Goal: Task Accomplishment & Management: Use online tool/utility

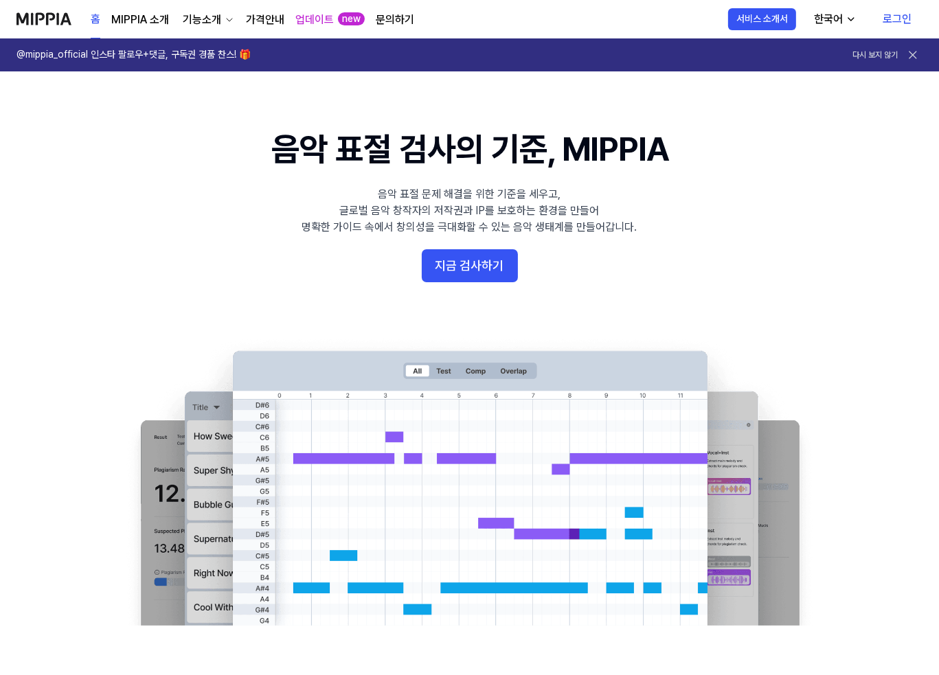
click at [890, 22] on link "로그인" at bounding box center [896, 19] width 51 height 38
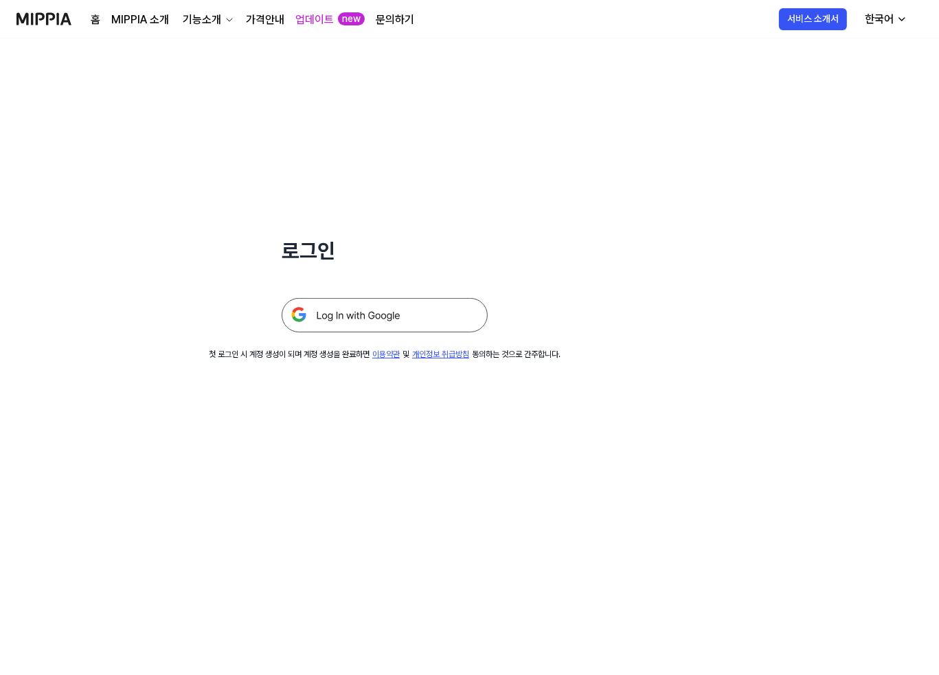
click at [373, 308] on img at bounding box center [385, 315] width 206 height 34
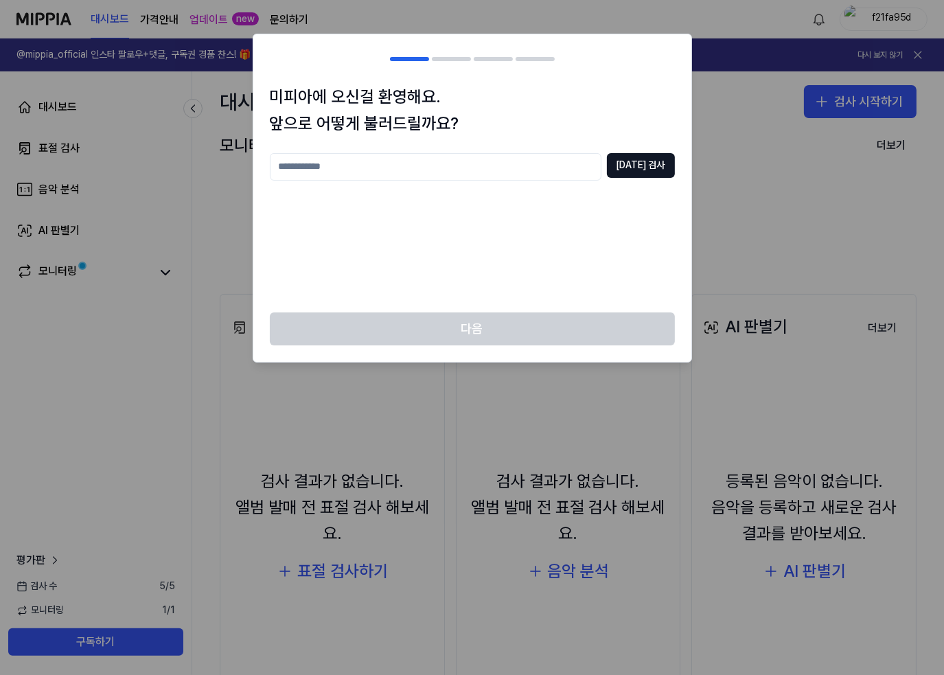
click at [400, 164] on input "text" at bounding box center [436, 166] width 332 height 27
type input "*"
click at [282, 170] on input "*********" at bounding box center [436, 166] width 332 height 27
type input "*********"
click at [641, 158] on button "중복 검사" at bounding box center [641, 165] width 68 height 25
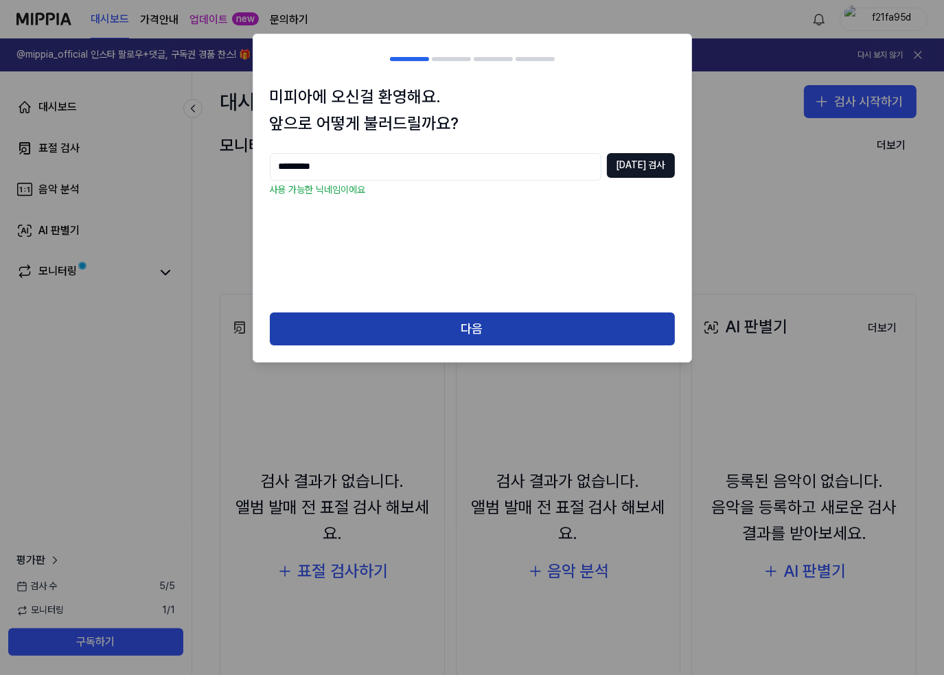
click at [438, 328] on button "다음" at bounding box center [472, 328] width 405 height 33
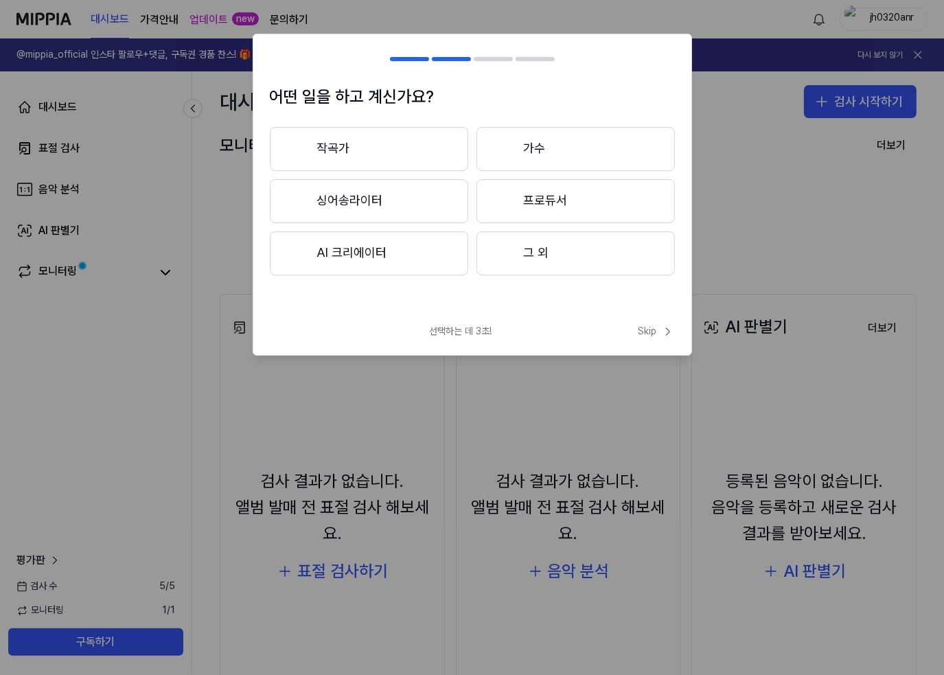
click at [421, 151] on button "작곡가" at bounding box center [369, 149] width 198 height 44
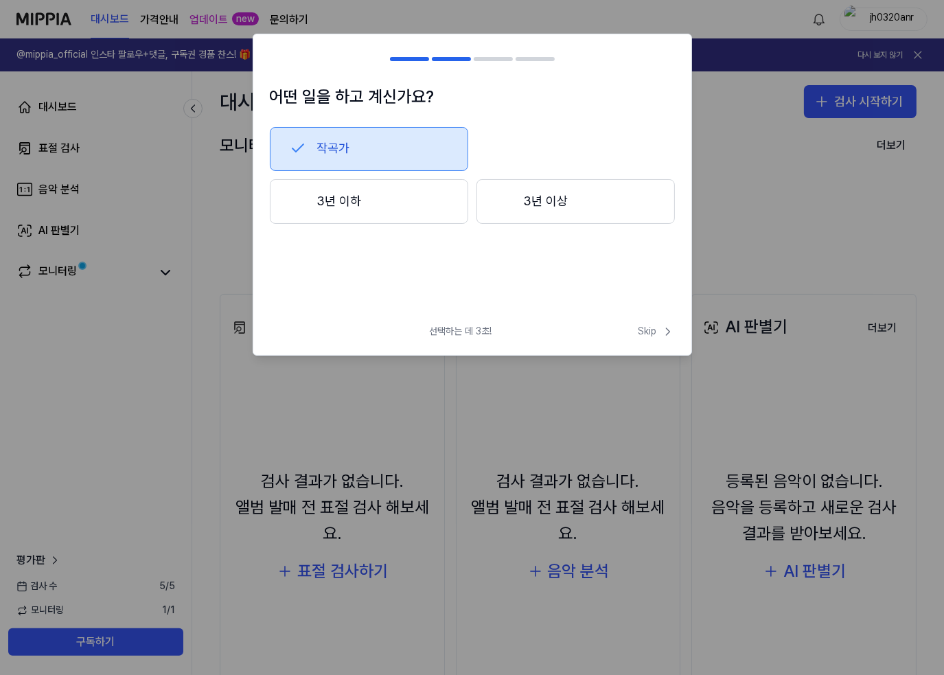
click at [347, 148] on button "작곡가" at bounding box center [369, 149] width 198 height 44
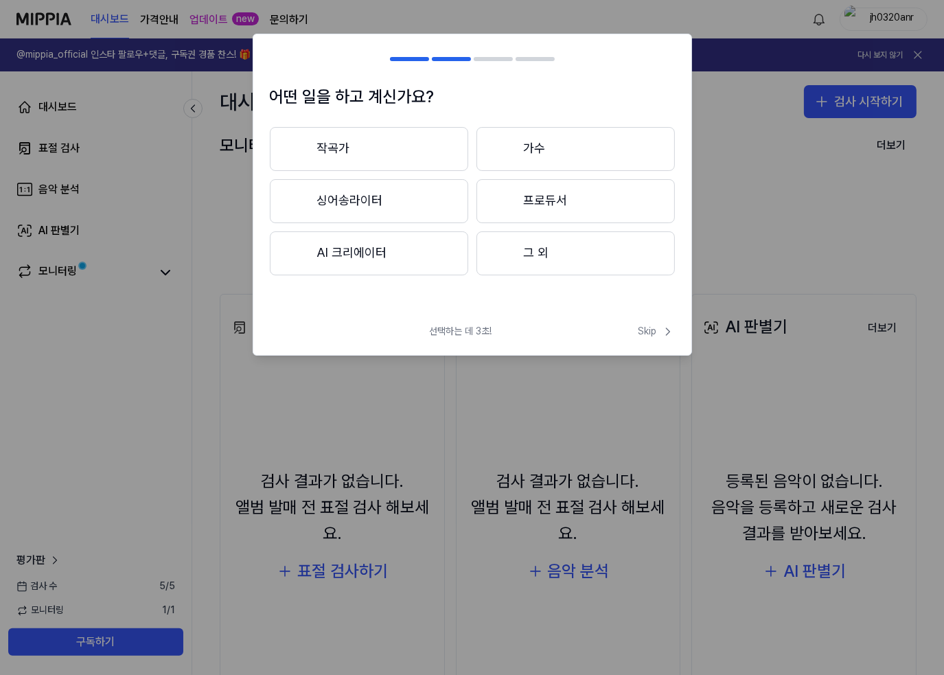
click at [550, 189] on button "프로듀서" at bounding box center [576, 201] width 198 height 44
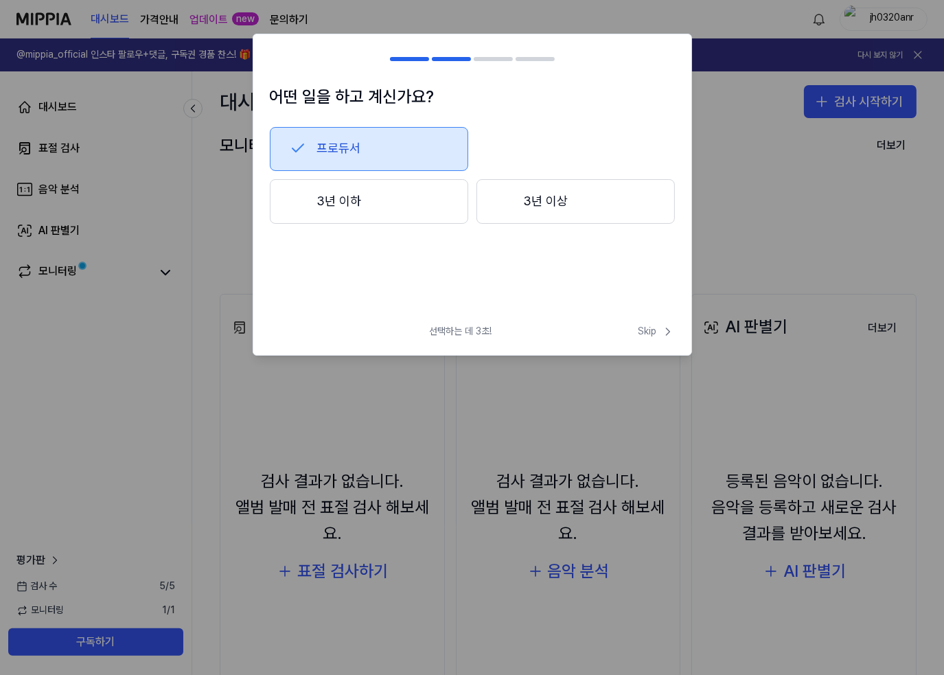
click at [595, 199] on button "3년 이상" at bounding box center [576, 201] width 198 height 45
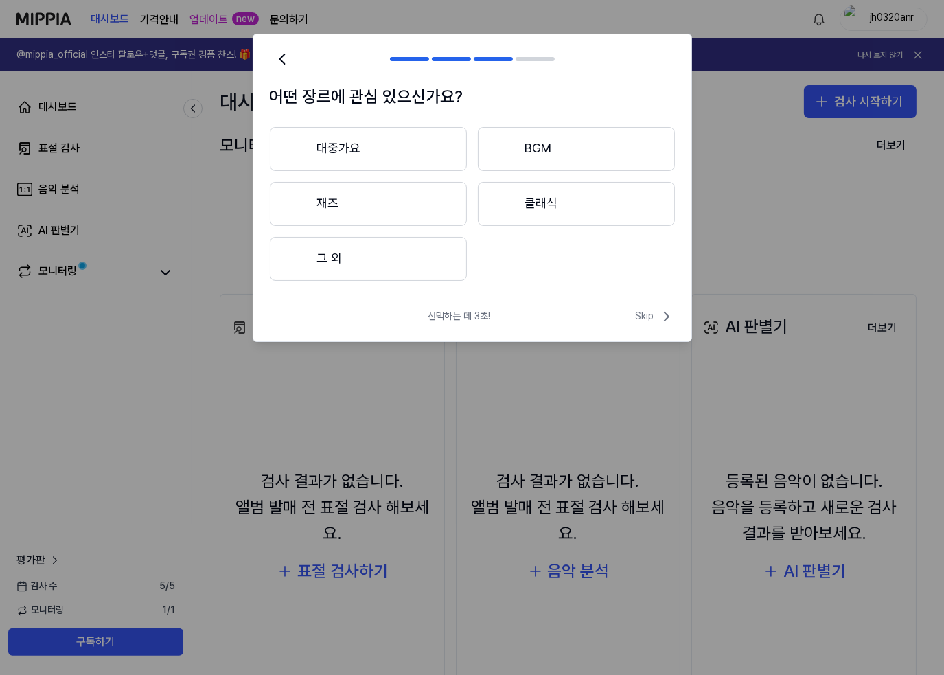
click at [401, 153] on button "대중가요" at bounding box center [368, 149] width 197 height 44
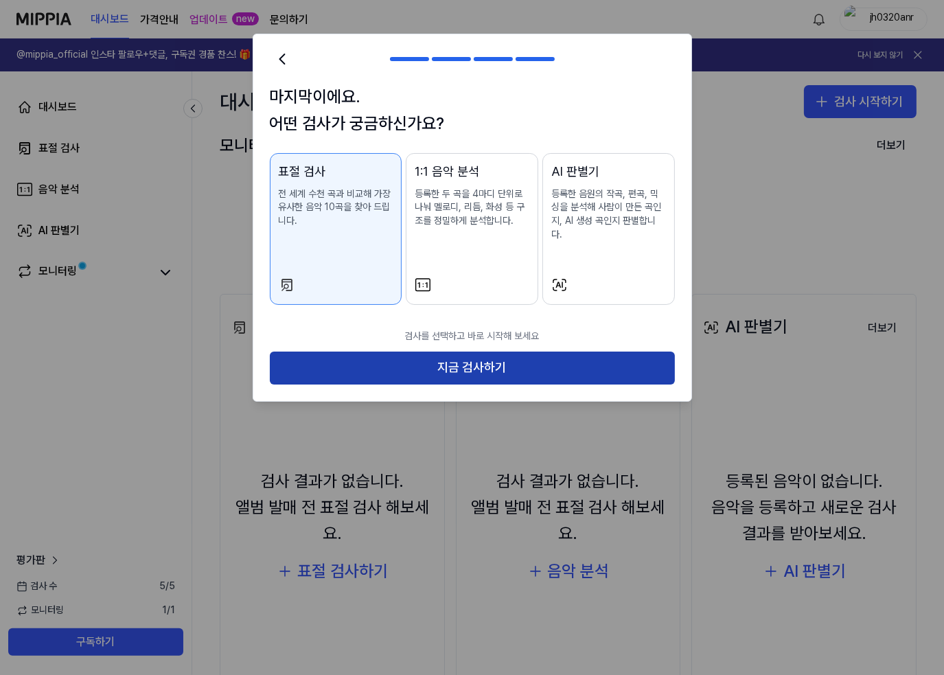
click at [504, 360] on button "지금 검사하기" at bounding box center [472, 368] width 405 height 33
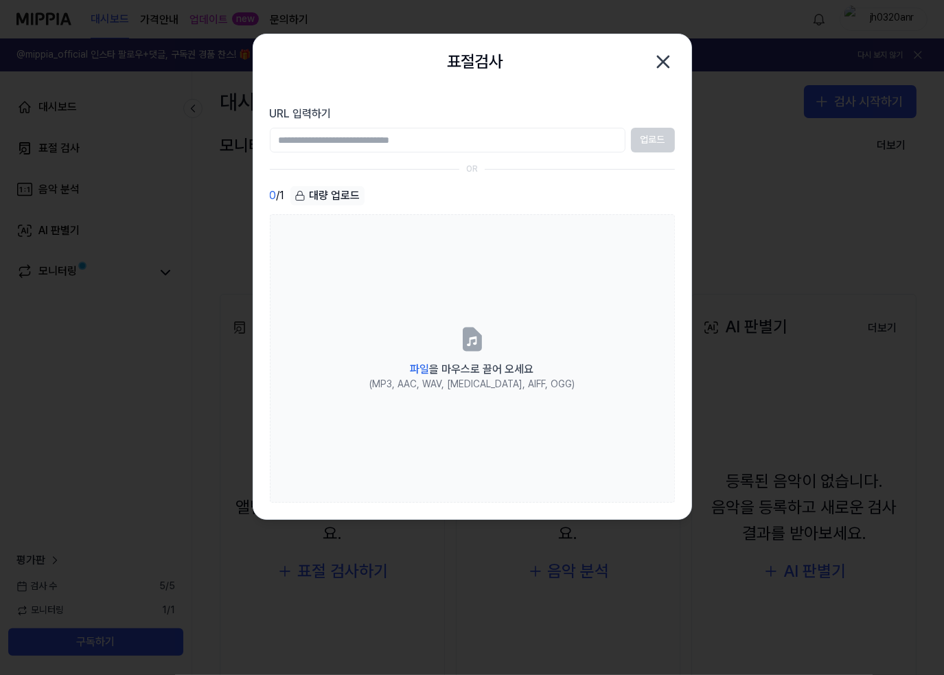
click at [663, 53] on icon "button" at bounding box center [663, 62] width 22 height 22
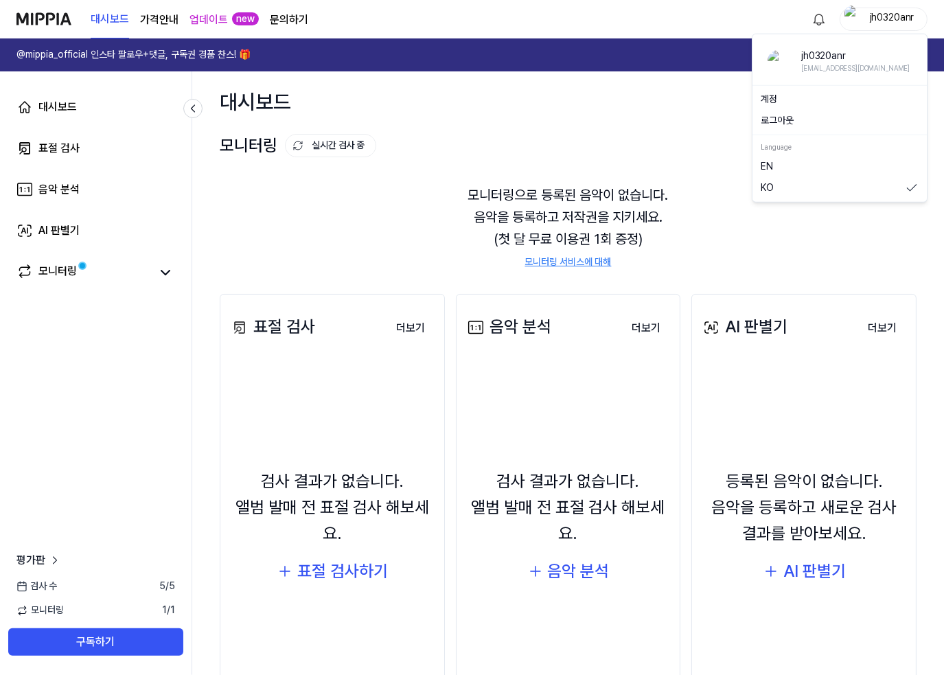
click at [880, 19] on div "jh0320anr" at bounding box center [892, 18] width 54 height 15
click at [824, 102] on link "계정" at bounding box center [840, 99] width 158 height 14
click at [879, 21] on div "jh0320anr" at bounding box center [892, 18] width 54 height 15
drag, startPoint x: 875, startPoint y: 71, endPoint x: 798, endPoint y: 52, distance: 79.1
click at [798, 52] on div "jh0320anr jh0320anr@gmail.com" at bounding box center [840, 60] width 144 height 23
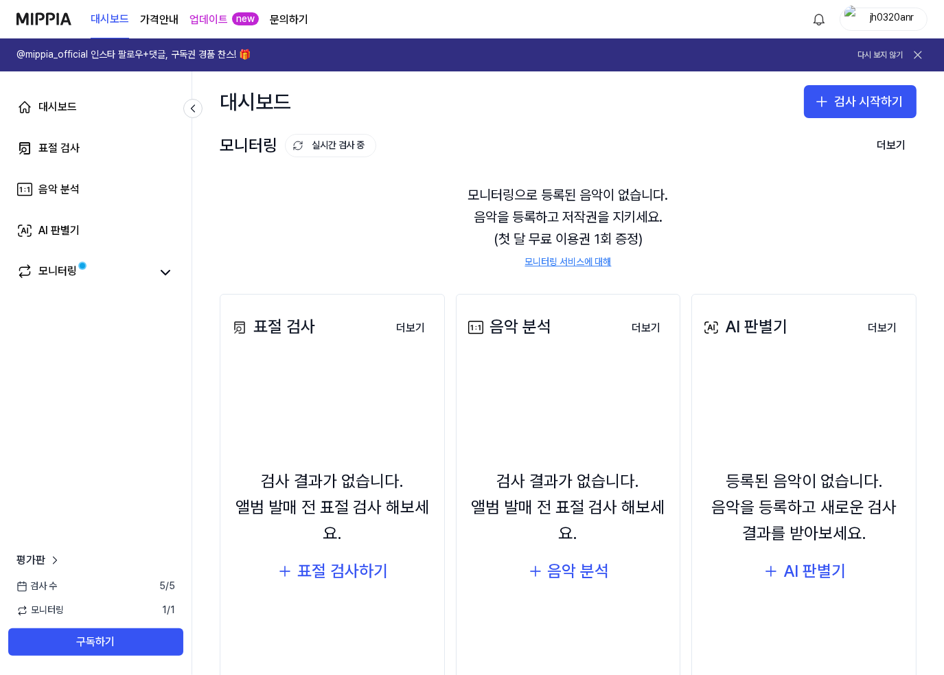
copy div "jh0320anr jh0320anr@gmail.com"
click at [902, 21] on div "jh0320anr" at bounding box center [892, 18] width 54 height 15
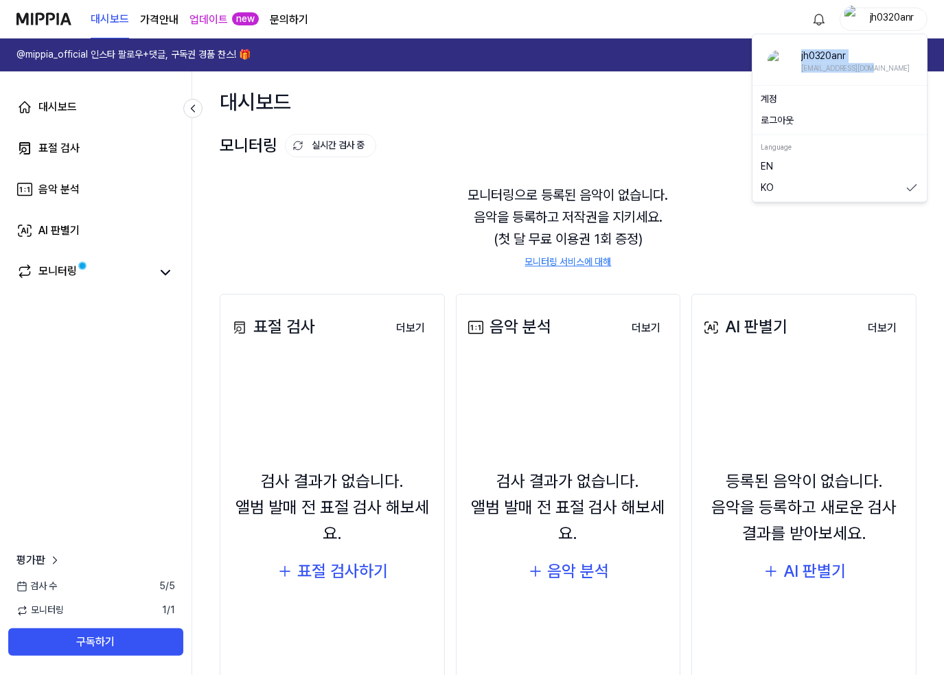
drag, startPoint x: 878, startPoint y: 68, endPoint x: 801, endPoint y: 49, distance: 79.3
click at [801, 49] on div "jh0320anr jh0320anr@gmail.com" at bounding box center [840, 60] width 144 height 23
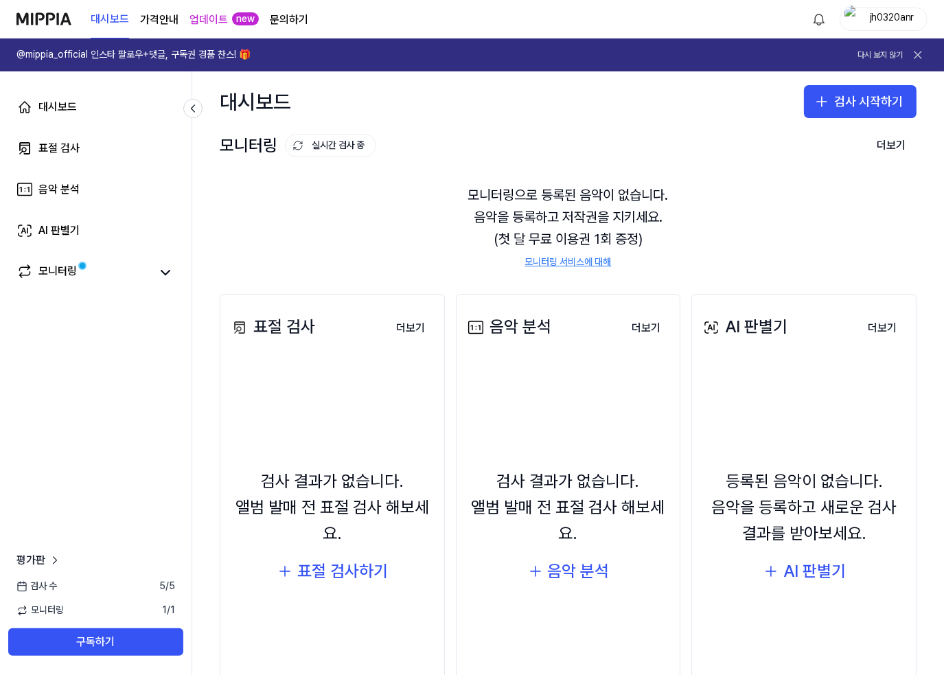
copy div "jh0320anr jh0320anr@gmail.com"
click at [906, 17] on div "jh0320anr" at bounding box center [892, 18] width 54 height 15
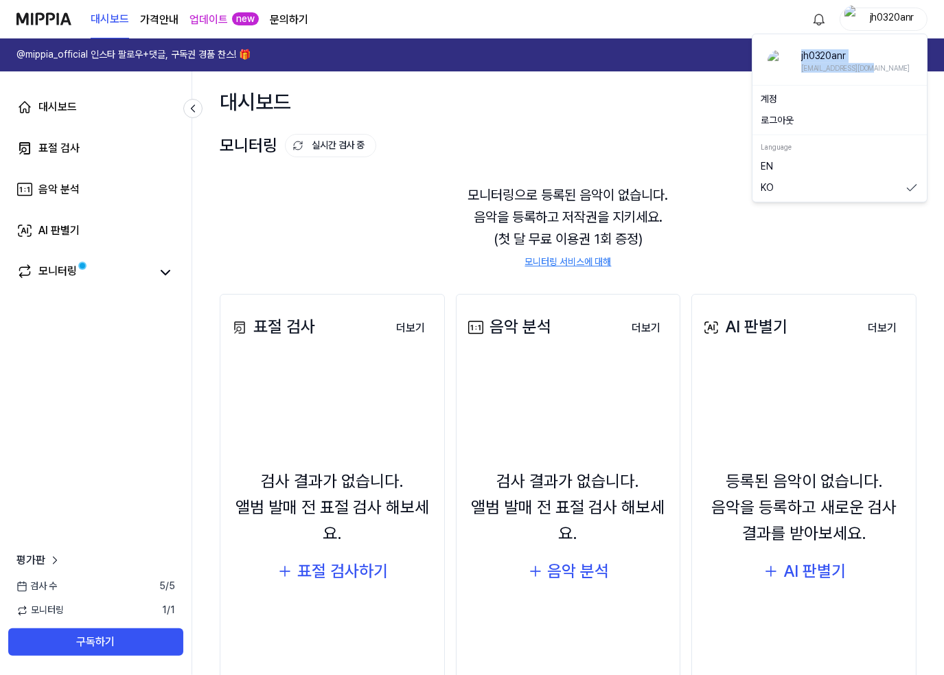
drag, startPoint x: 882, startPoint y: 62, endPoint x: 799, endPoint y: 49, distance: 83.5
click at [799, 49] on div "jh0320anr jh0320anr@gmail.com" at bounding box center [840, 60] width 144 height 23
click at [876, 21] on div "jh0320anr" at bounding box center [892, 18] width 54 height 15
drag, startPoint x: 894, startPoint y: 63, endPoint x: 805, endPoint y: 50, distance: 90.2
click at [805, 50] on div "jh0320anr jh0320anr@gmail.com" at bounding box center [840, 60] width 144 height 23
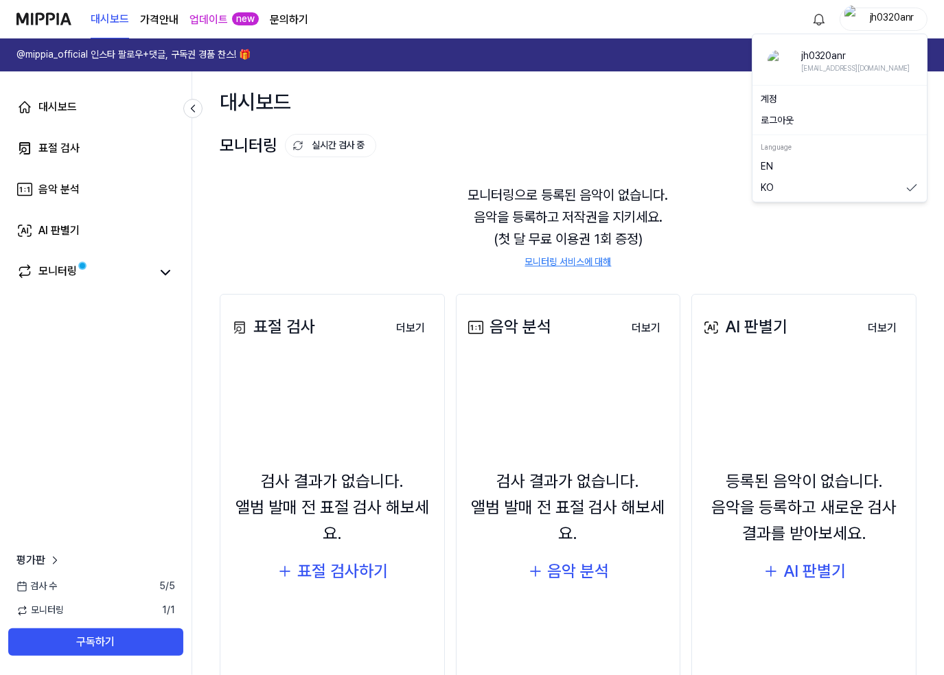
click at [875, 24] on div "jh0320anr" at bounding box center [892, 18] width 54 height 15
copy div "jh0320anr jh0320anr@gmail.com"
drag, startPoint x: 802, startPoint y: 47, endPoint x: 871, endPoint y: 71, distance: 72.5
click at [871, 71] on div "jh0320anr jh0320anr@gmail.com" at bounding box center [839, 61] width 155 height 34
